Goal: Task Accomplishment & Management: Use online tool/utility

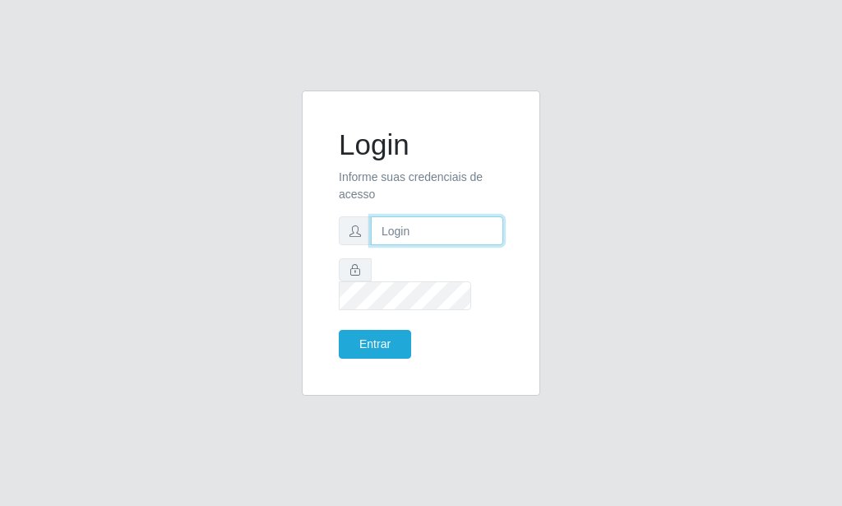
click at [395, 238] on input "text" at bounding box center [437, 230] width 132 height 29
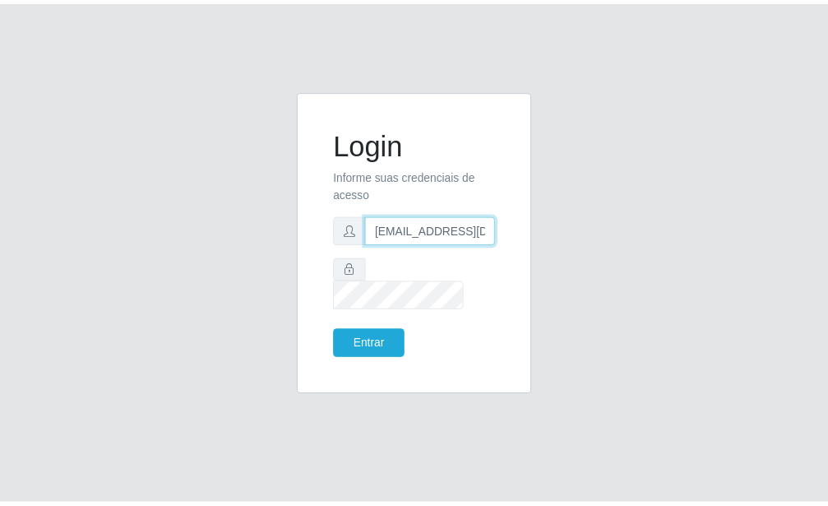
scroll to position [0, 2]
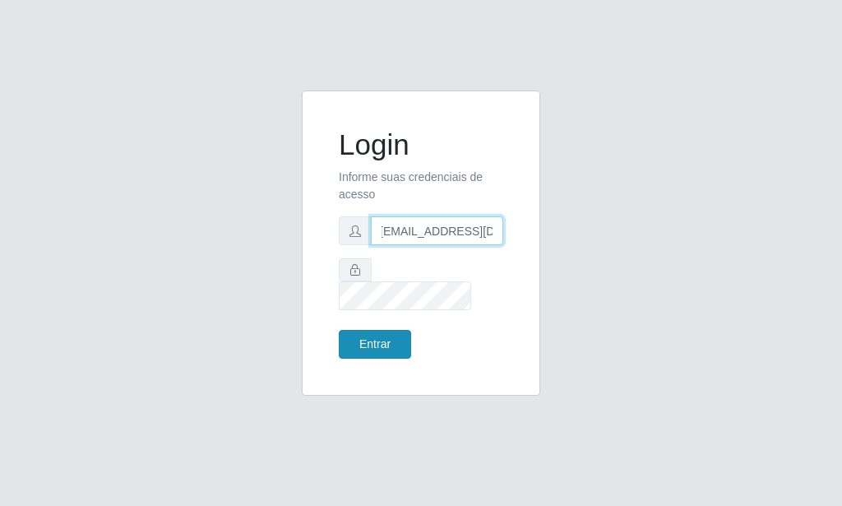
type input "[EMAIL_ADDRESS][DOMAIN_NAME]"
click at [401, 332] on button "Entrar" at bounding box center [375, 344] width 72 height 29
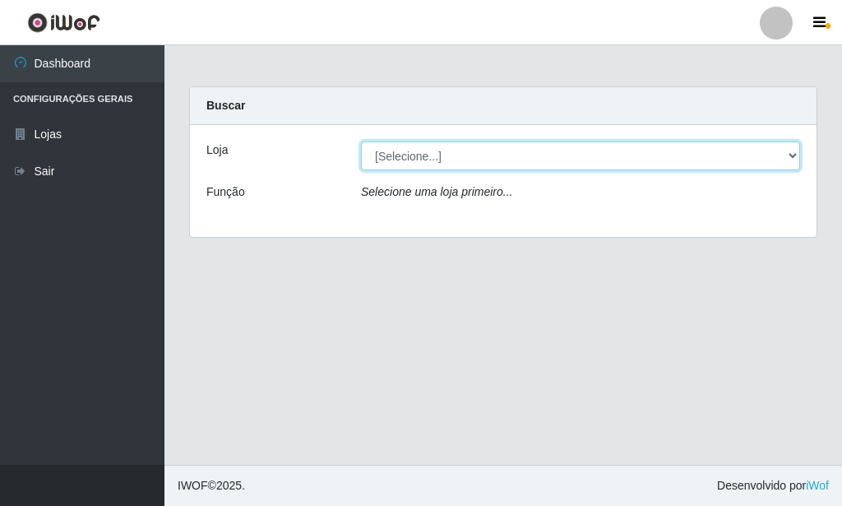
click at [361, 141] on select "[Selecione...] Rede Potiguar 6 - Extremoz" at bounding box center [580, 155] width 439 height 29
select select "80"
click option "Rede Potiguar 6 - Extremoz" at bounding box center [0, 0] width 0 height 0
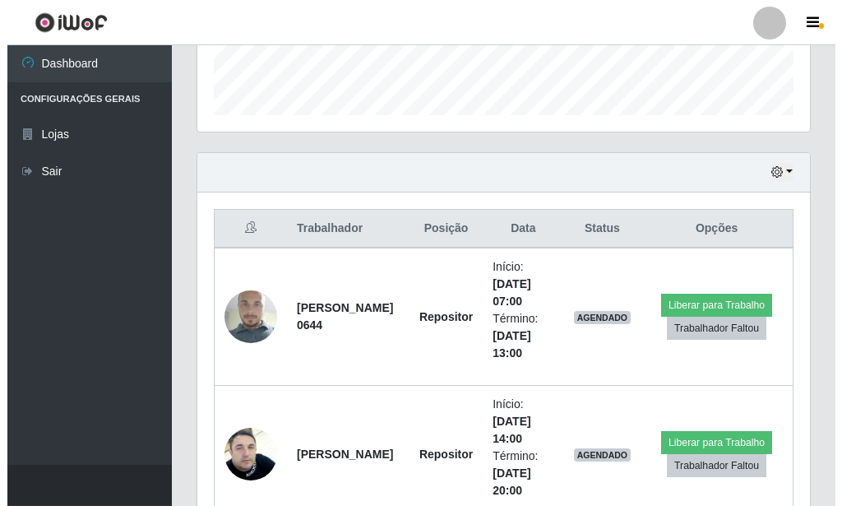
scroll to position [503, 0]
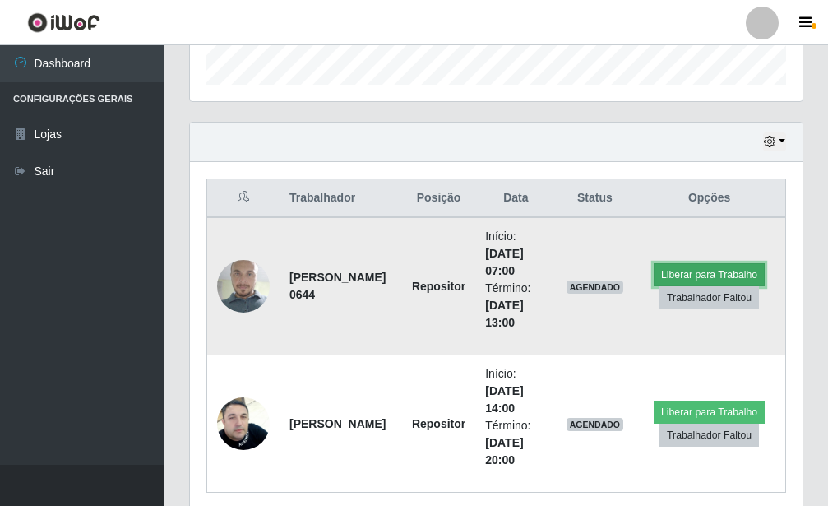
click at [712, 271] on button "Liberar para Trabalho" at bounding box center [709, 274] width 111 height 23
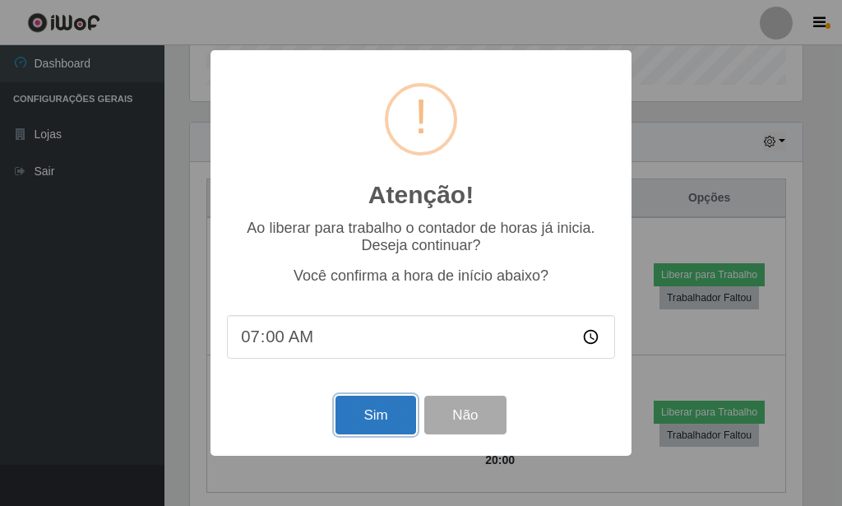
click at [351, 417] on button "Sim" at bounding box center [376, 415] width 80 height 39
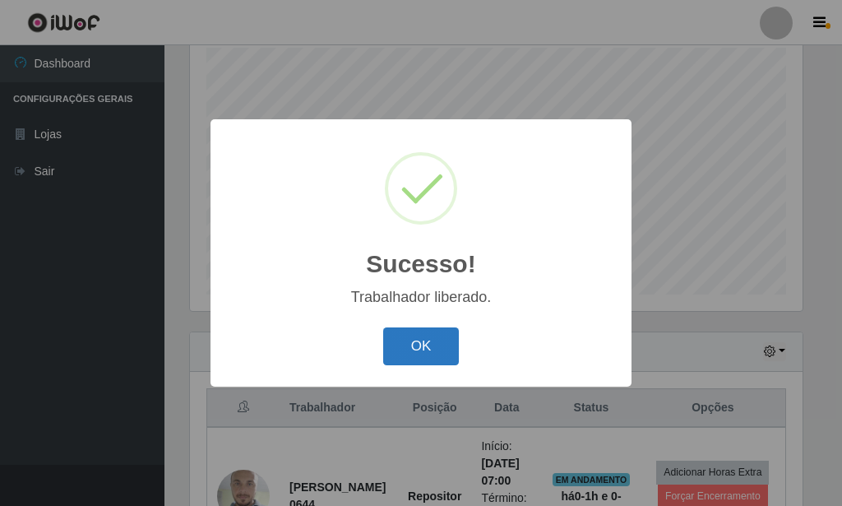
click at [406, 343] on button "OK" at bounding box center [421, 346] width 77 height 39
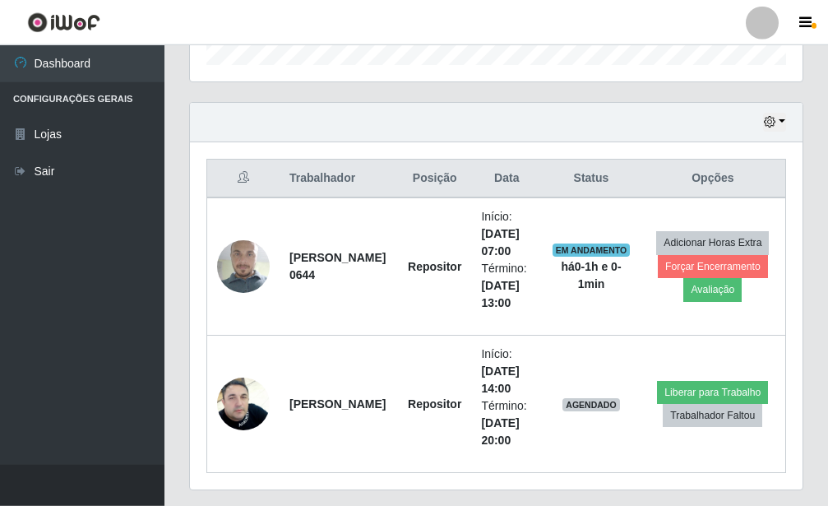
scroll to position [545, 0]
